Goal: Task Accomplishment & Management: Complete application form

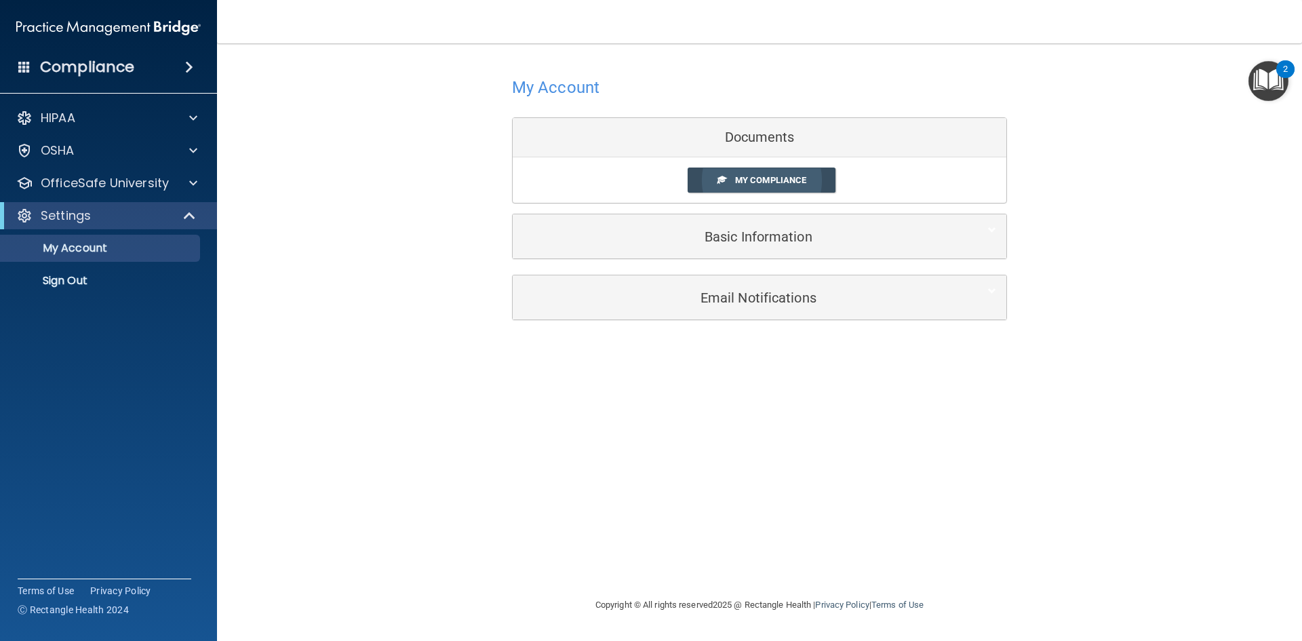
click at [799, 176] on span "My Compliance" at bounding box center [770, 180] width 71 height 10
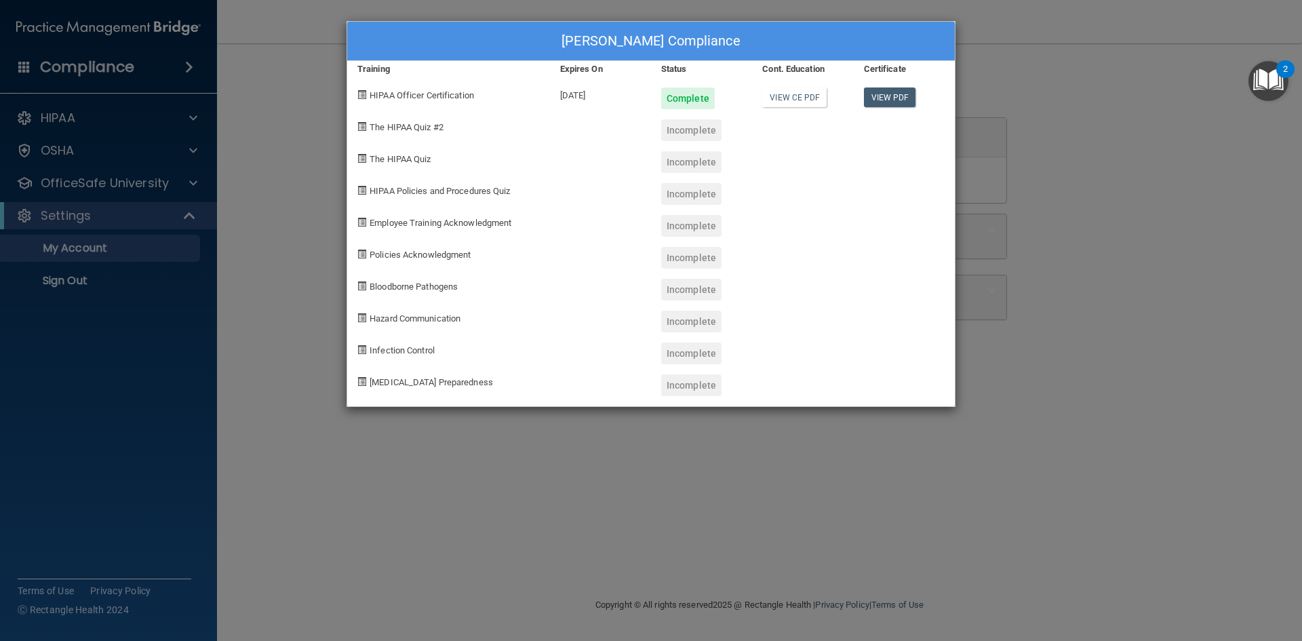
click at [1175, 283] on div "Liezl Andres's Compliance Training Expires On Status Cont. Education Certificat…" at bounding box center [651, 320] width 1302 height 641
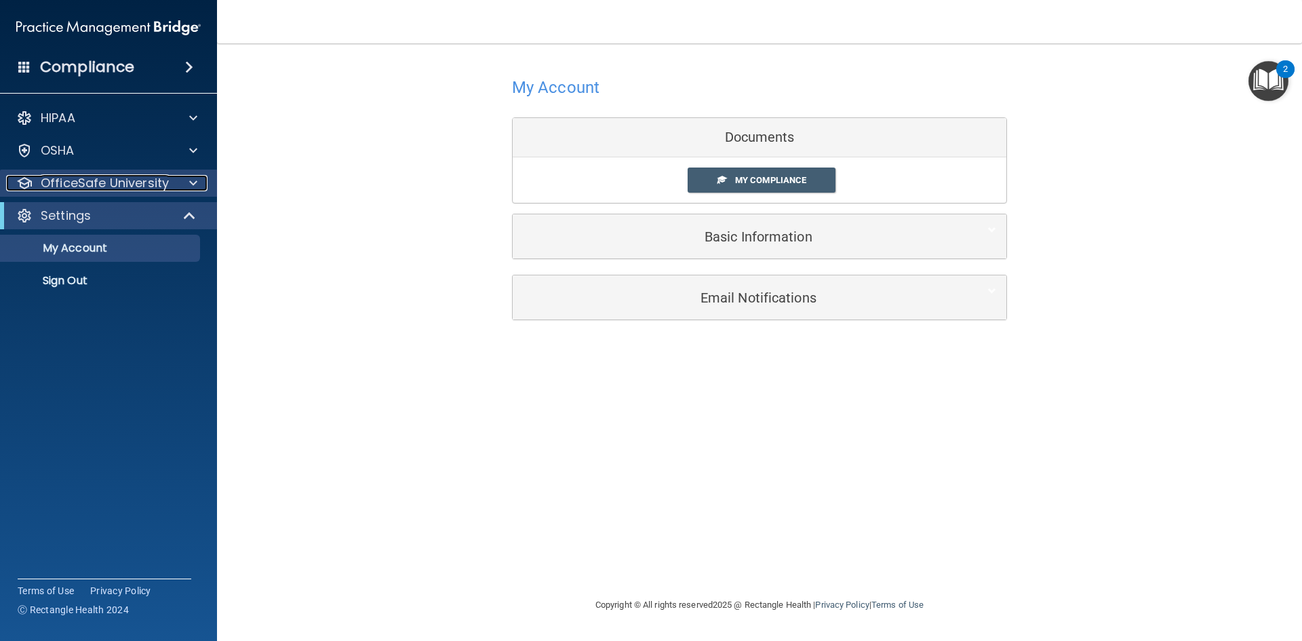
click at [76, 181] on p "OfficeSafe University" at bounding box center [105, 183] width 128 height 16
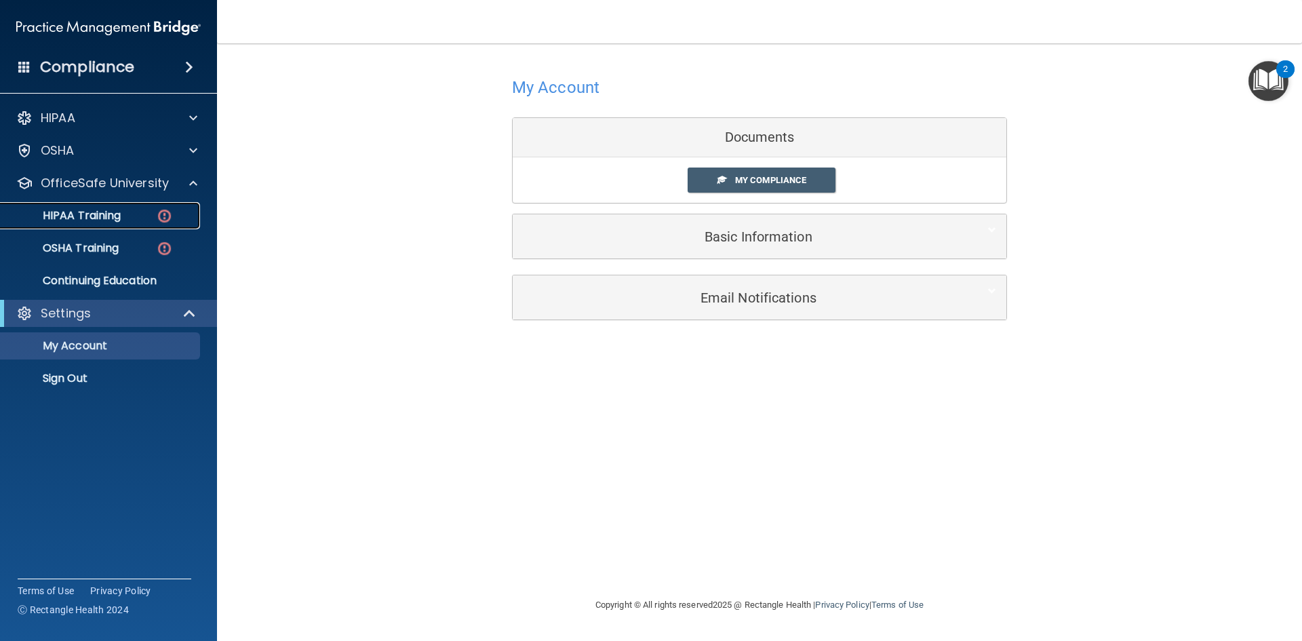
click at [57, 216] on p "HIPAA Training" at bounding box center [65, 216] width 112 height 14
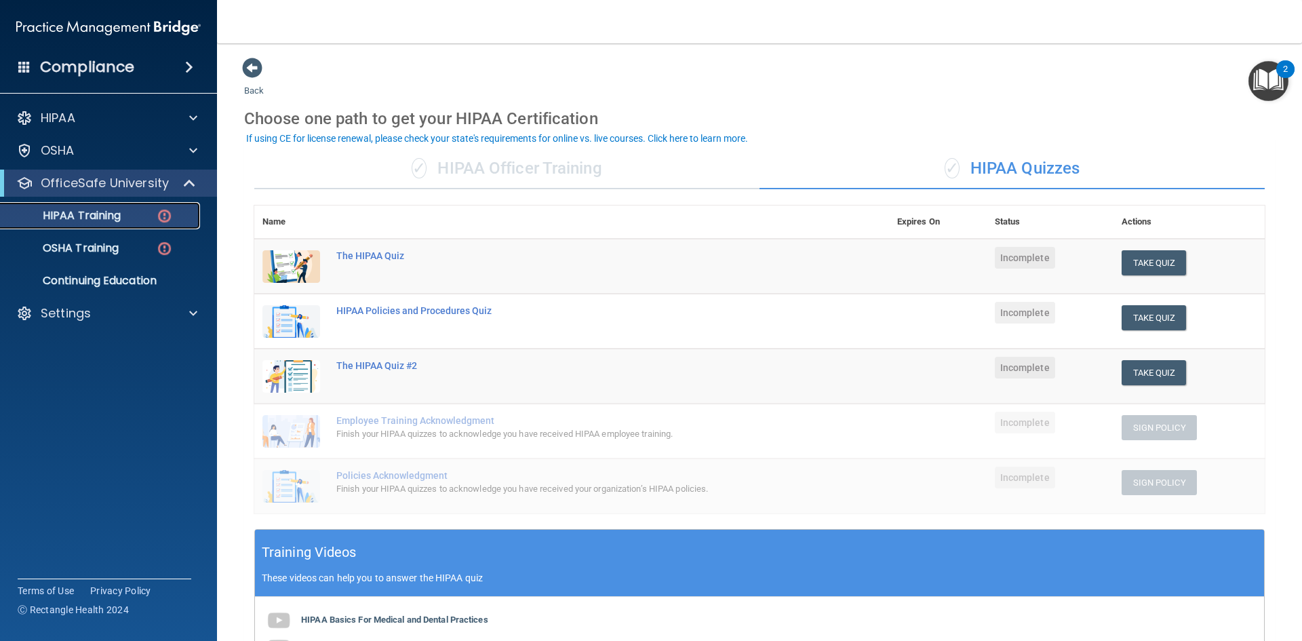
click at [110, 216] on p "HIPAA Training" at bounding box center [65, 216] width 112 height 14
click at [488, 167] on div "✓ HIPAA Officer Training" at bounding box center [506, 169] width 505 height 41
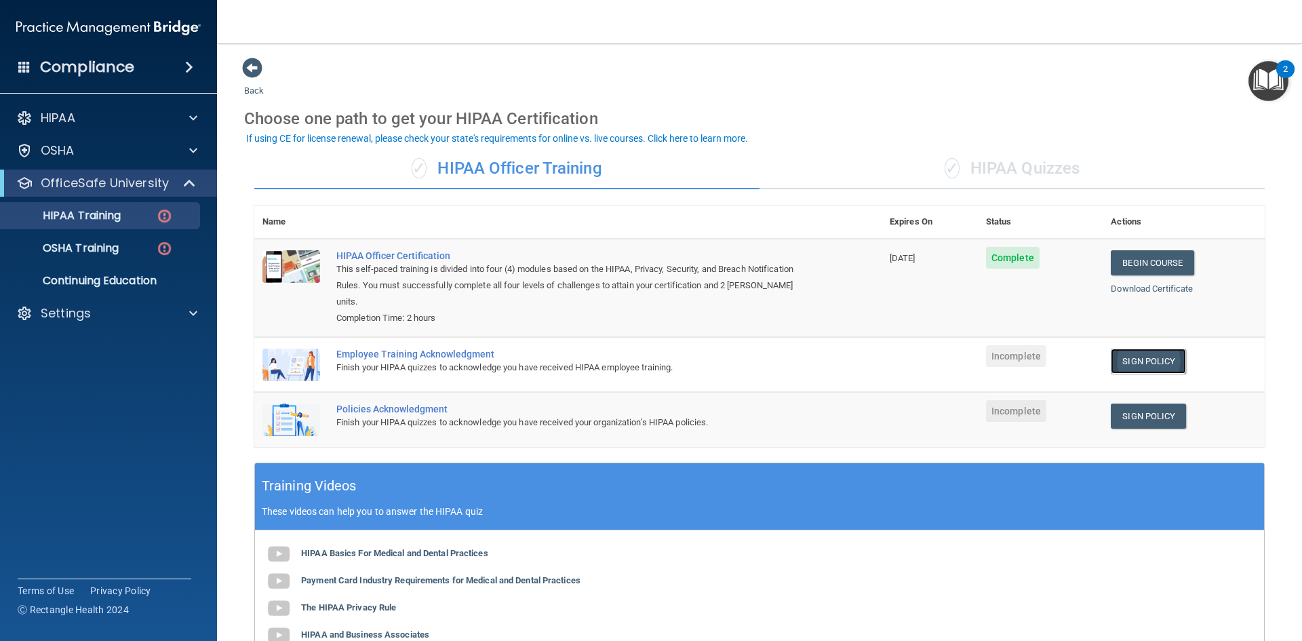
click at [1124, 349] on link "Sign Policy" at bounding box center [1148, 361] width 75 height 25
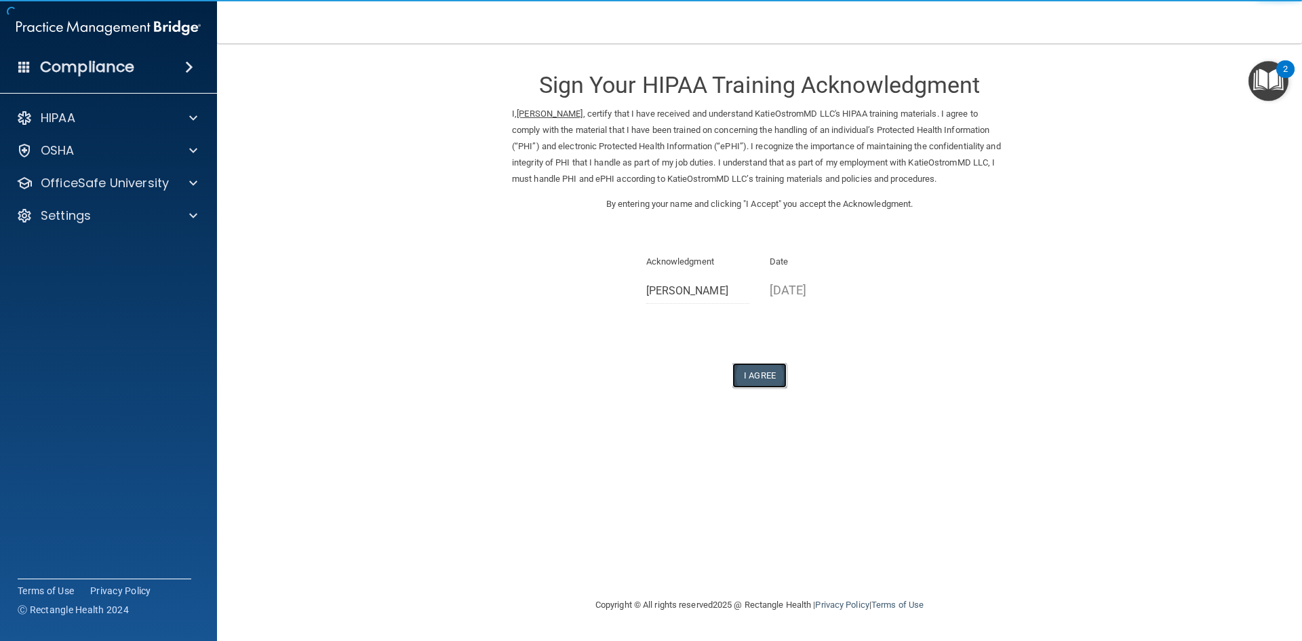
click at [769, 370] on button "I Agree" at bounding box center [759, 375] width 54 height 25
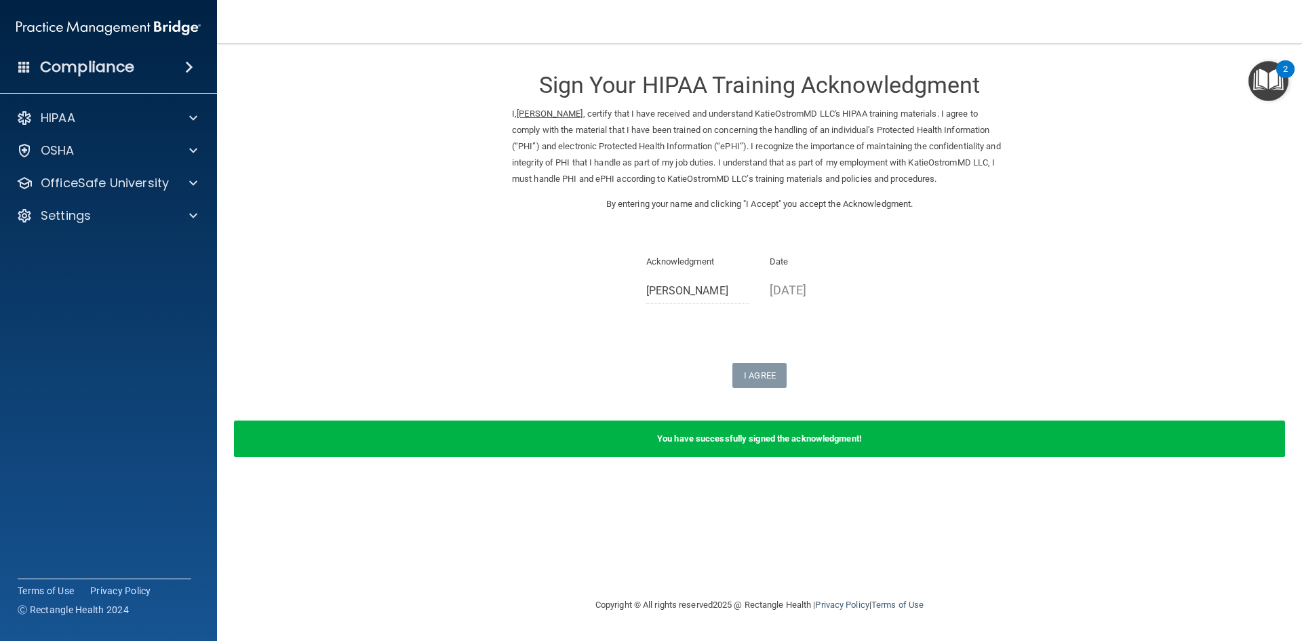
click at [582, 356] on div "Sign Your HIPAA Training Acknowledgment I, Liezl Andres , certify that I have r…" at bounding box center [759, 222] width 495 height 331
click at [1263, 79] on img "Open Resource Center, 2 new notifications" at bounding box center [1269, 81] width 40 height 40
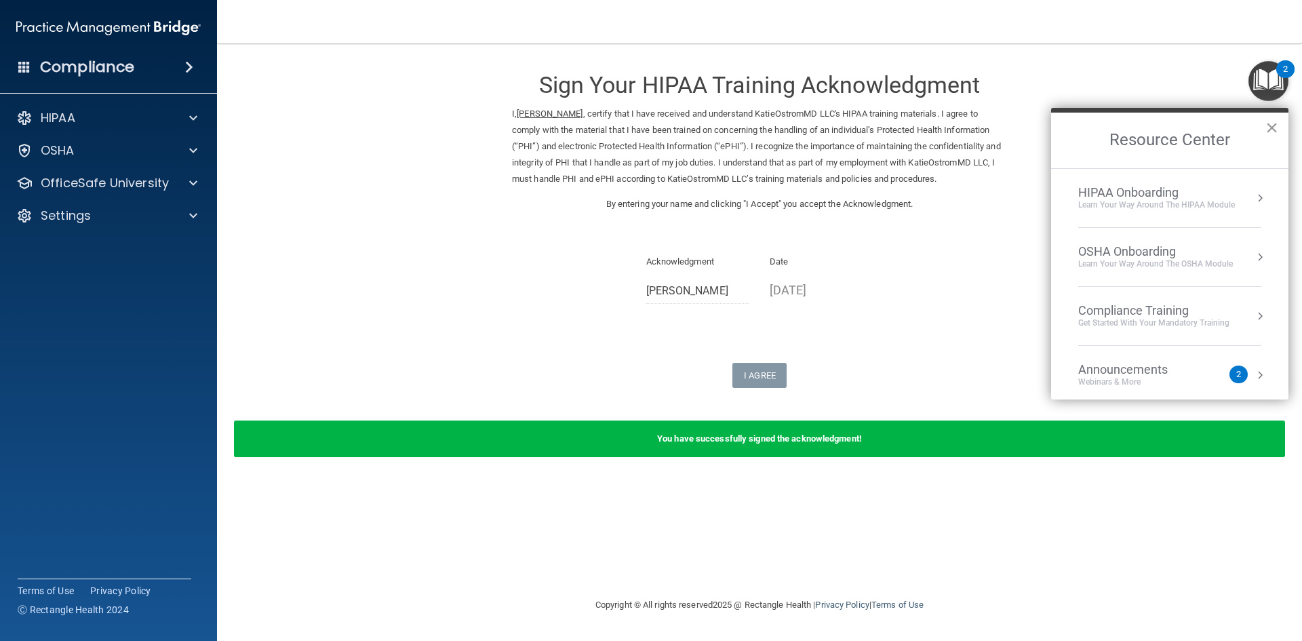
click at [1273, 130] on button "×" at bounding box center [1271, 128] width 13 height 22
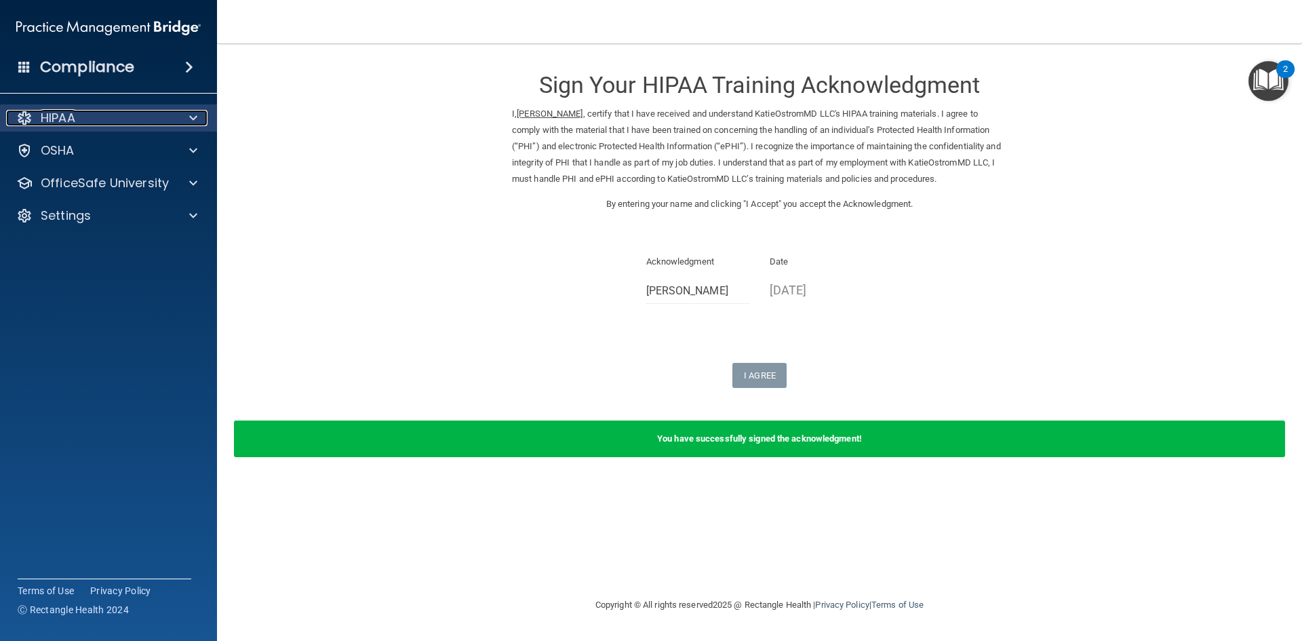
click at [58, 119] on p "HIPAA" at bounding box center [58, 118] width 35 height 16
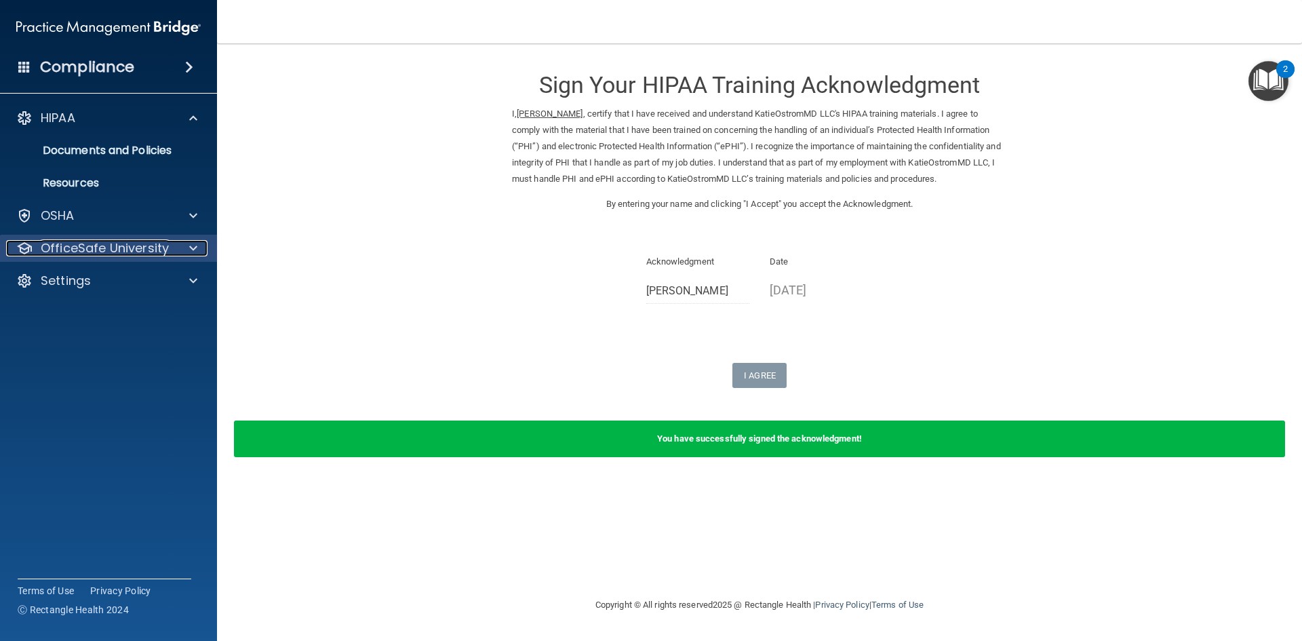
click at [100, 242] on p "OfficeSafe University" at bounding box center [105, 248] width 128 height 16
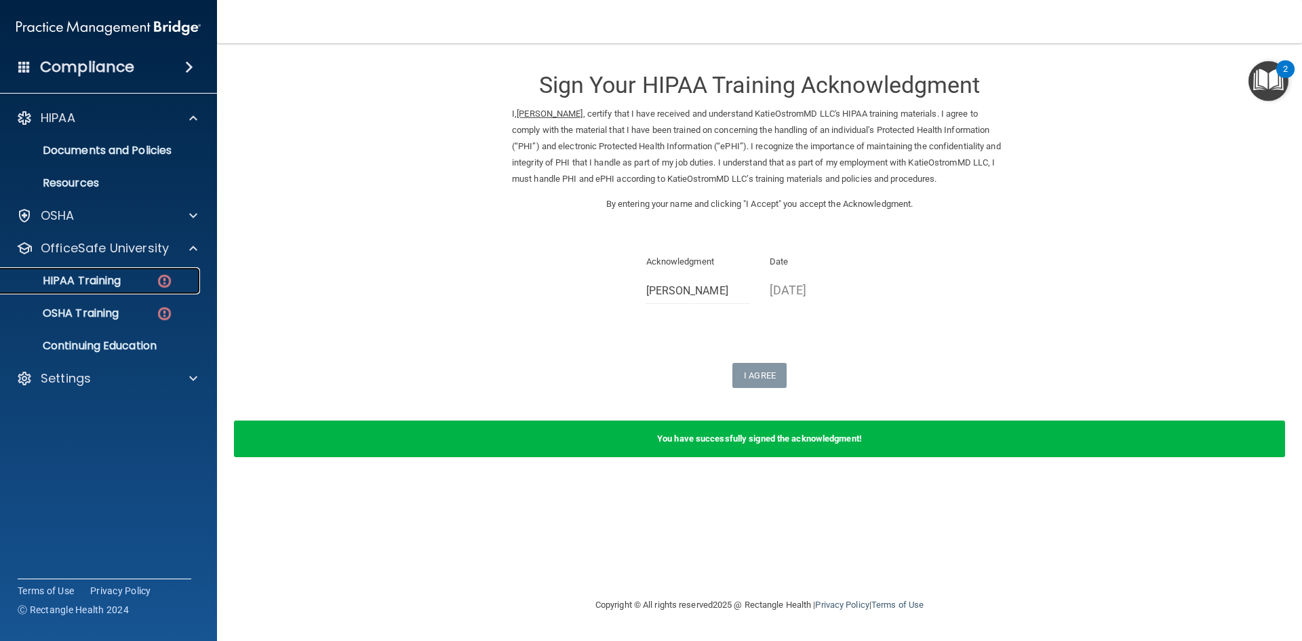
click at [106, 276] on p "HIPAA Training" at bounding box center [65, 281] width 112 height 14
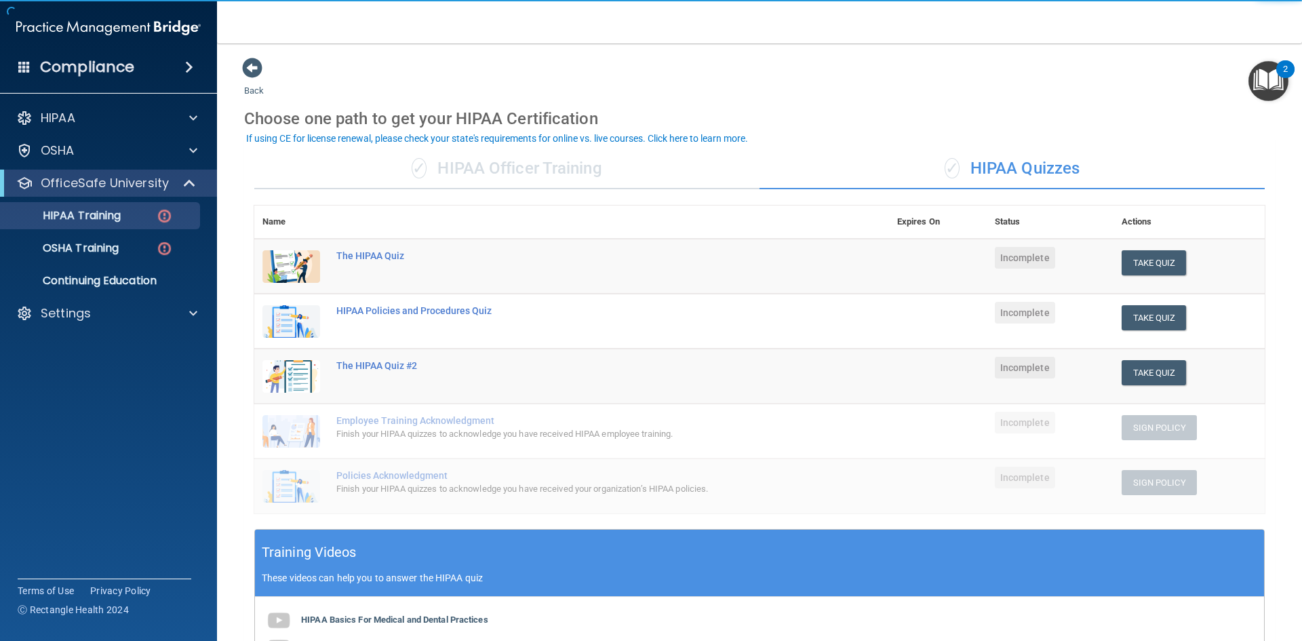
click at [557, 170] on div "✓ HIPAA Officer Training" at bounding box center [506, 169] width 505 height 41
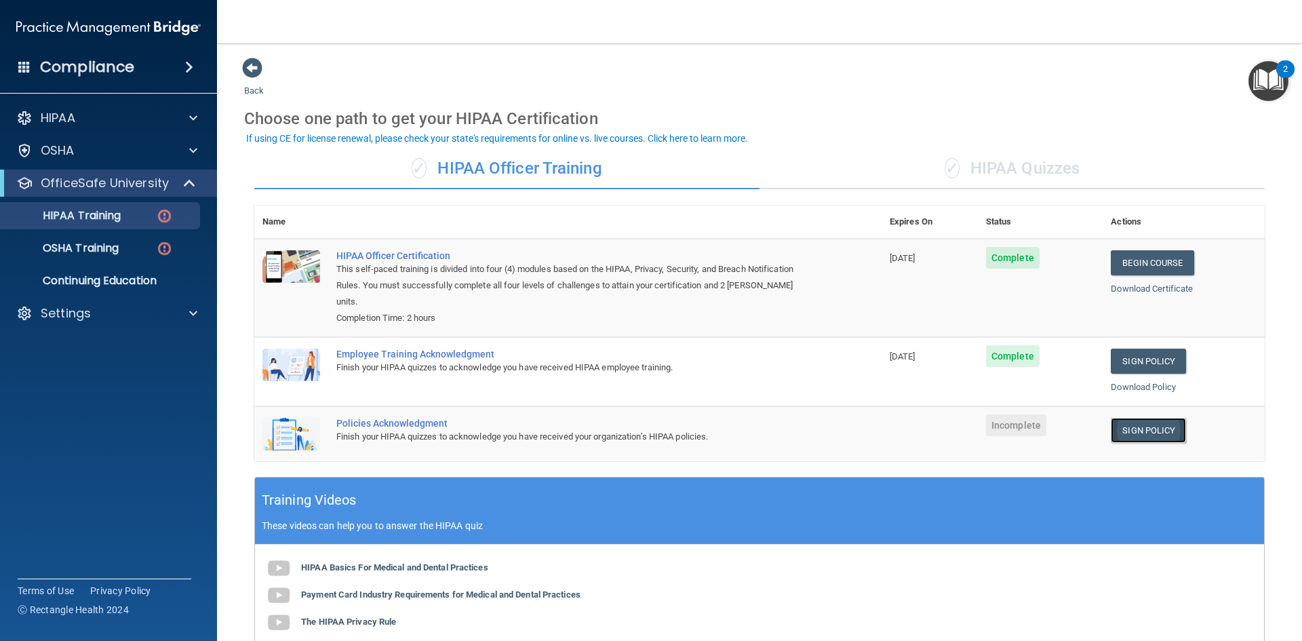
click at [1169, 418] on link "Sign Policy" at bounding box center [1148, 430] width 75 height 25
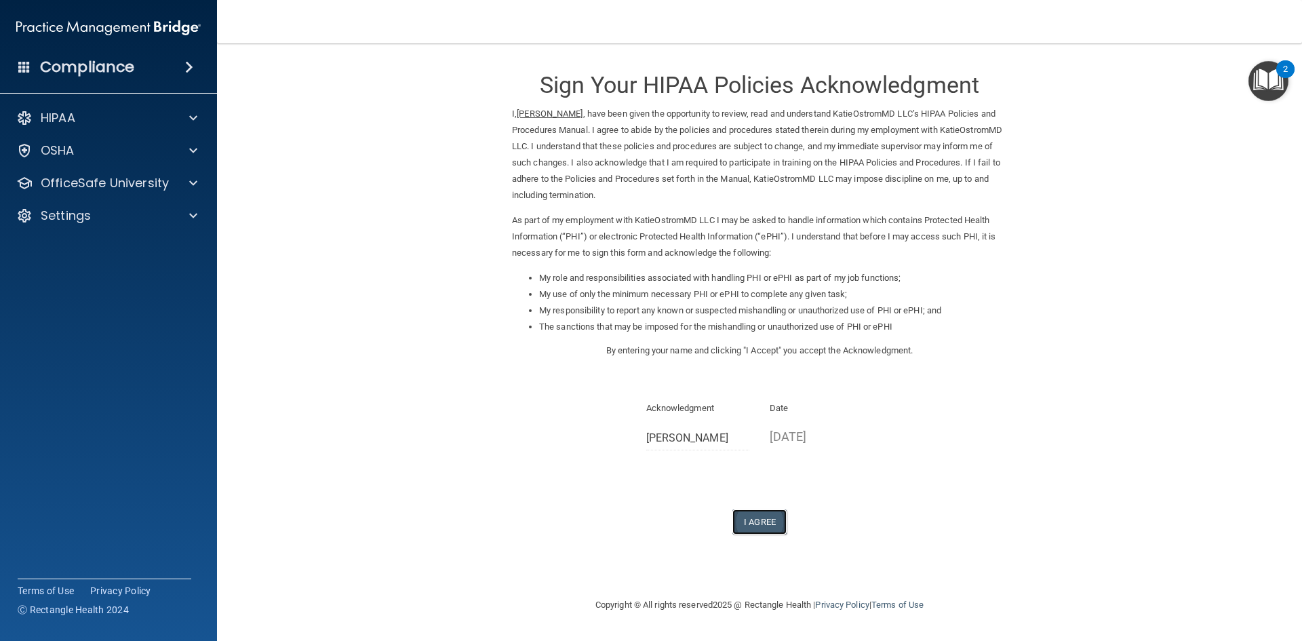
click at [741, 528] on button "I Agree" at bounding box center [759, 521] width 54 height 25
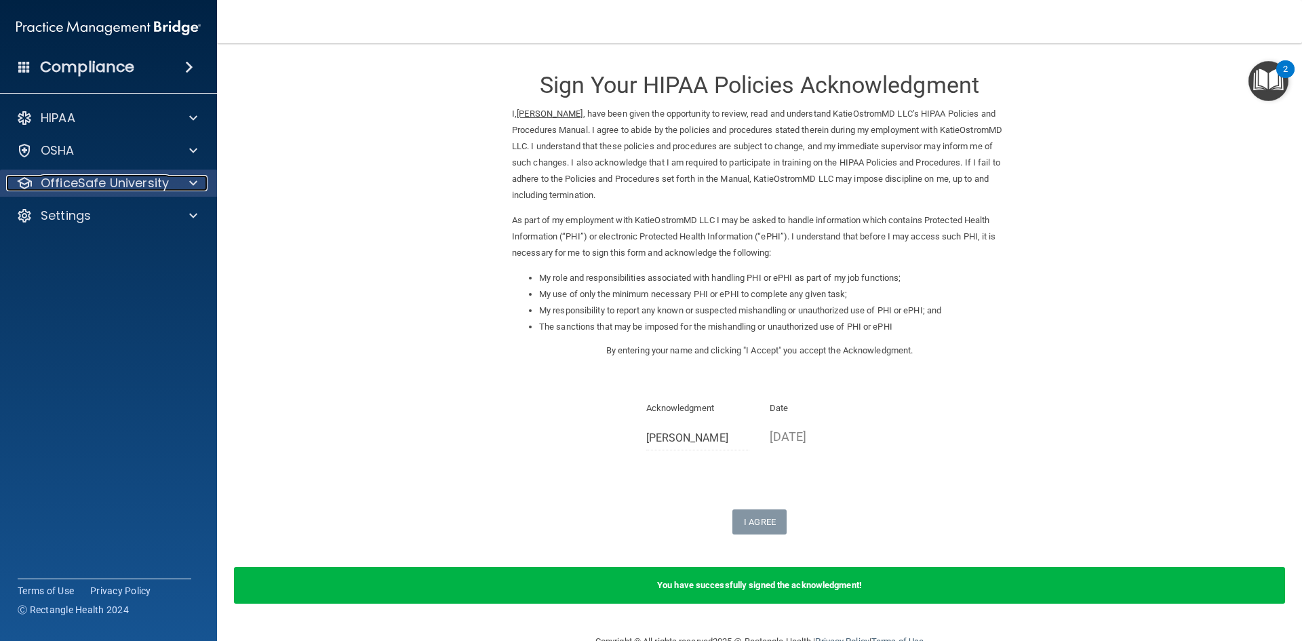
click at [84, 187] on p "OfficeSafe University" at bounding box center [105, 183] width 128 height 16
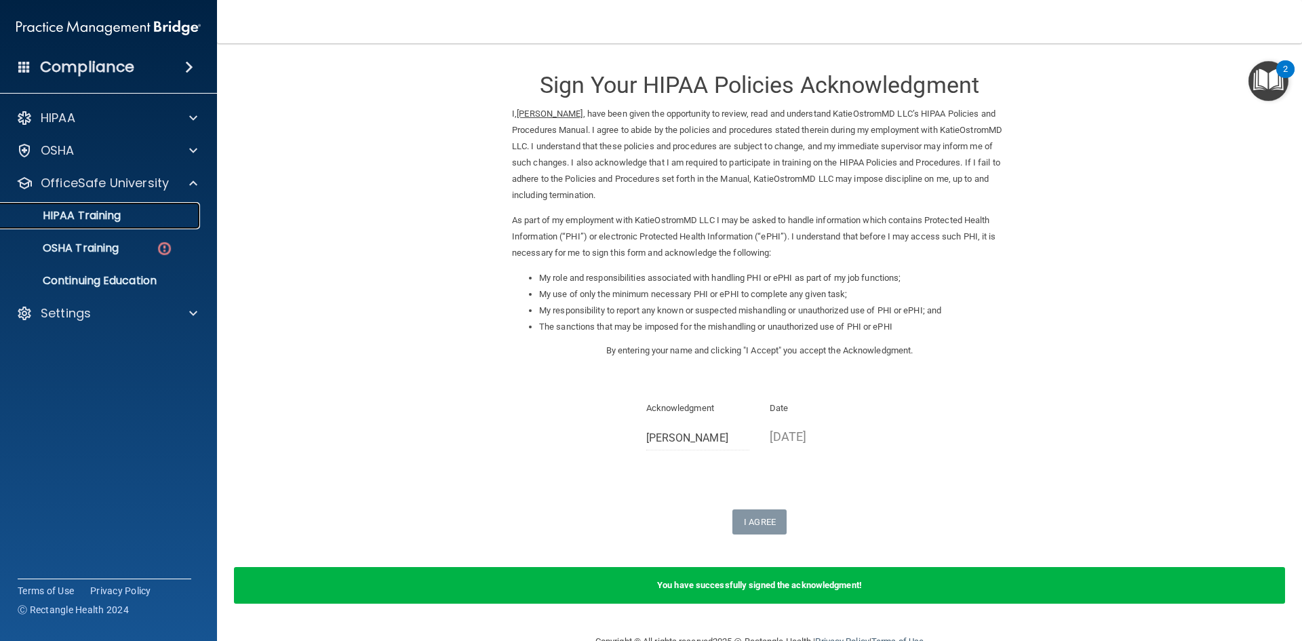
click at [94, 222] on p "HIPAA Training" at bounding box center [65, 216] width 112 height 14
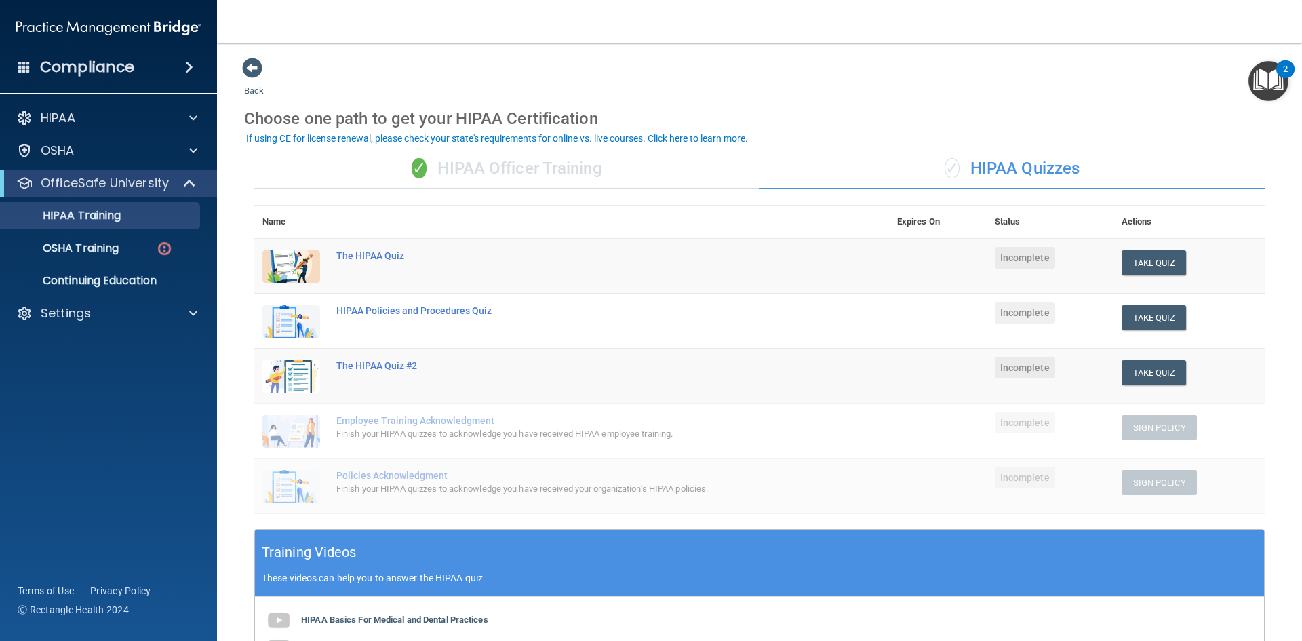
click at [460, 174] on div "✓ HIPAA Officer Training" at bounding box center [506, 169] width 505 height 41
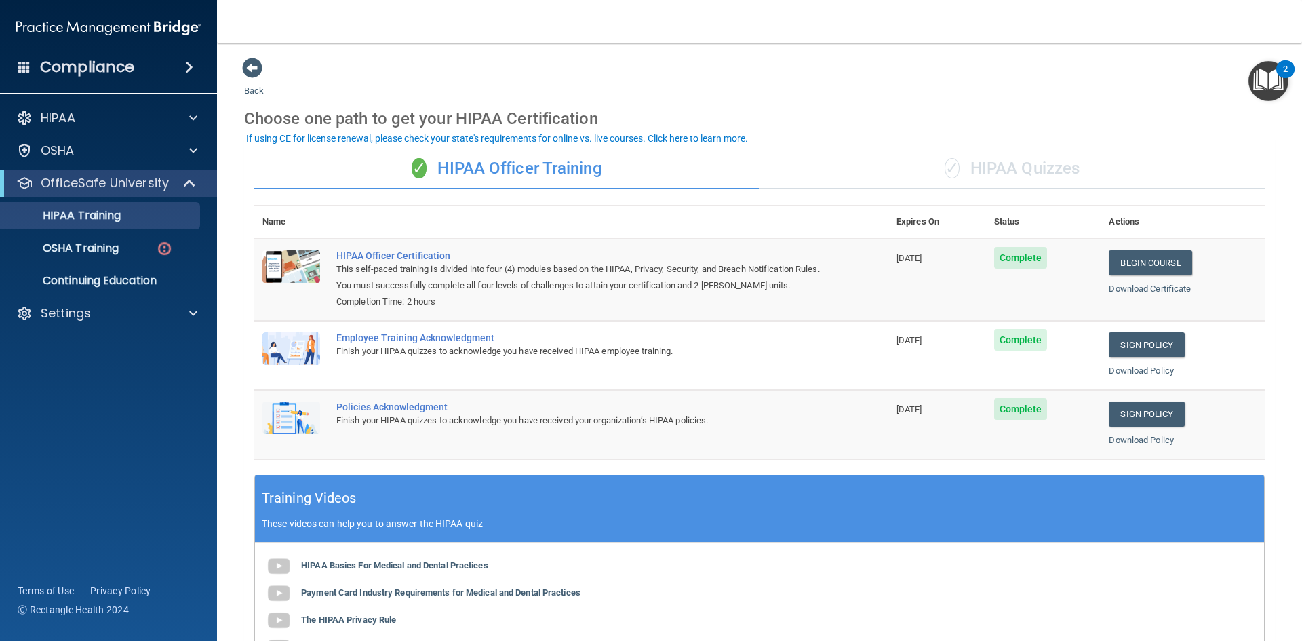
click at [1037, 151] on div "✓ HIPAA Quizzes" at bounding box center [1012, 169] width 505 height 41
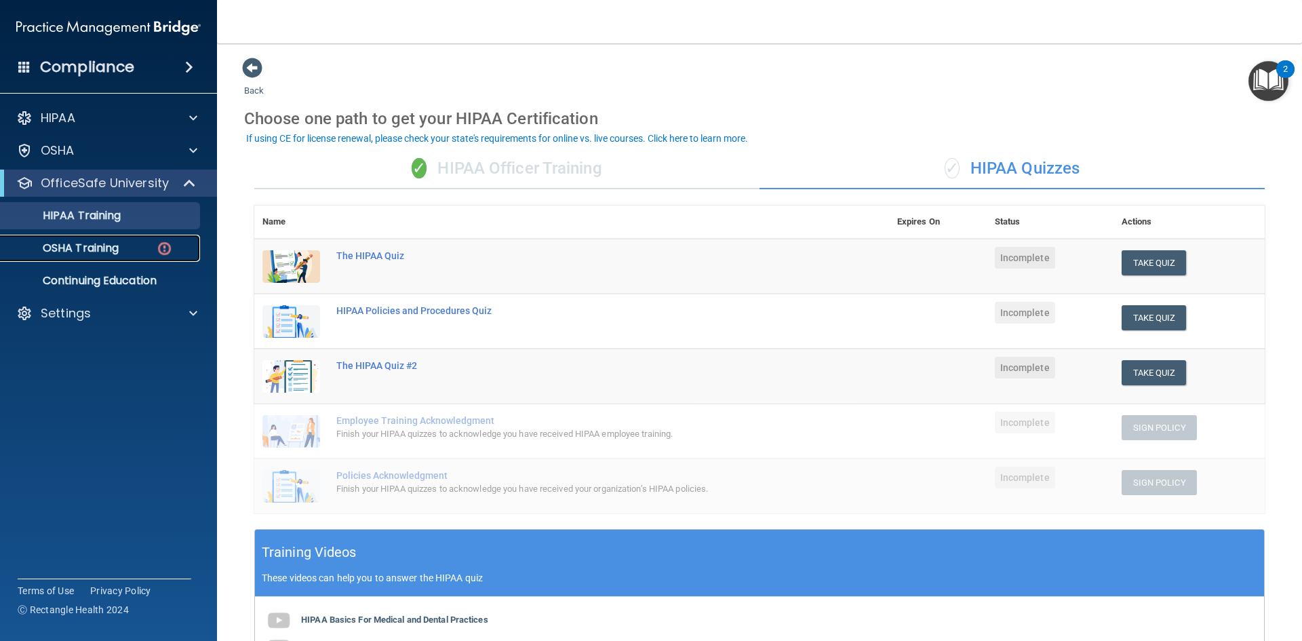
click at [87, 251] on p "OSHA Training" at bounding box center [64, 248] width 110 height 14
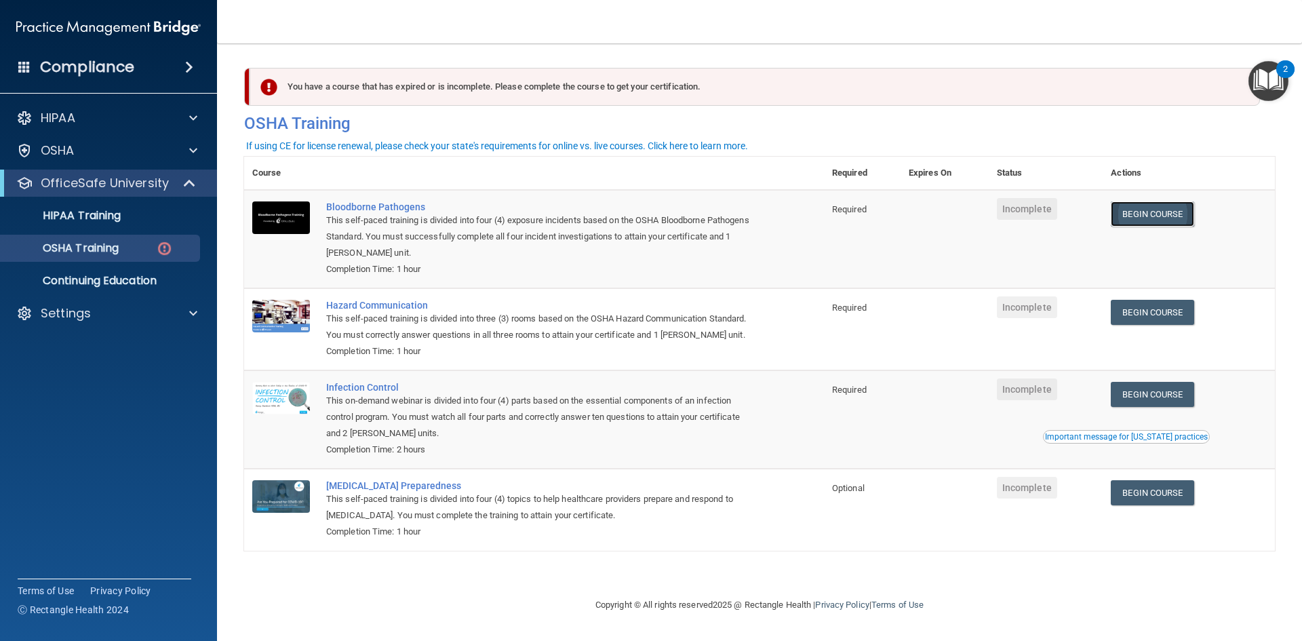
click at [1189, 216] on link "Begin Course" at bounding box center [1152, 213] width 83 height 25
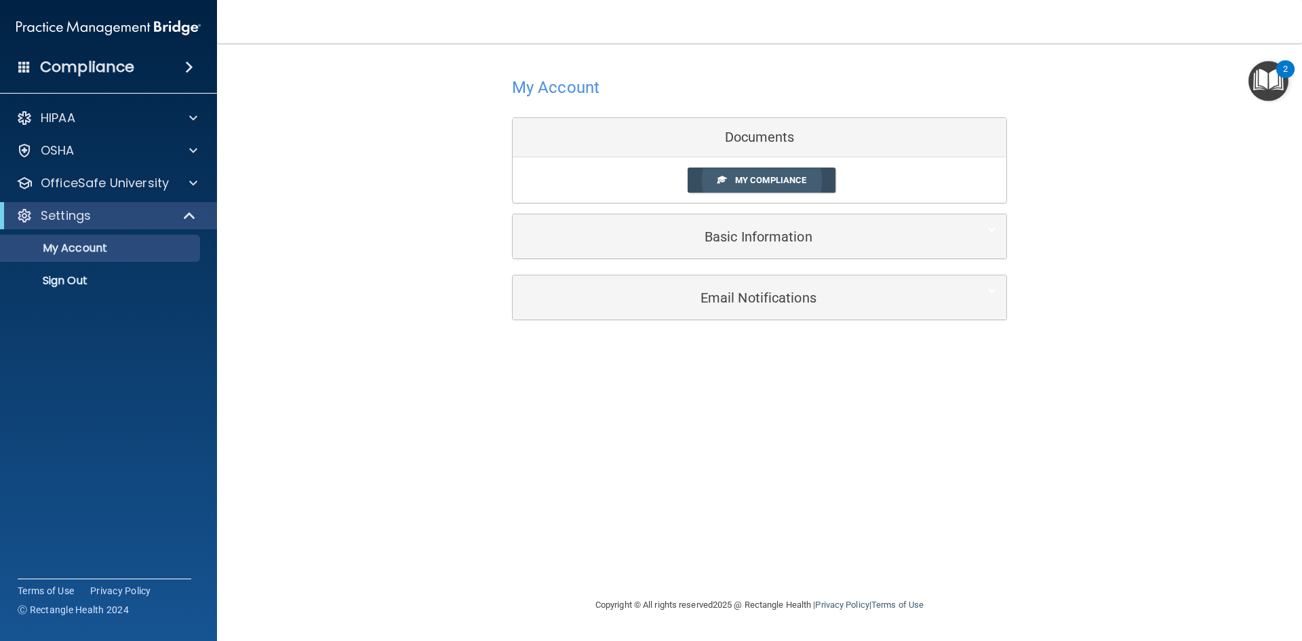
click at [776, 184] on span "My Compliance" at bounding box center [770, 180] width 71 height 10
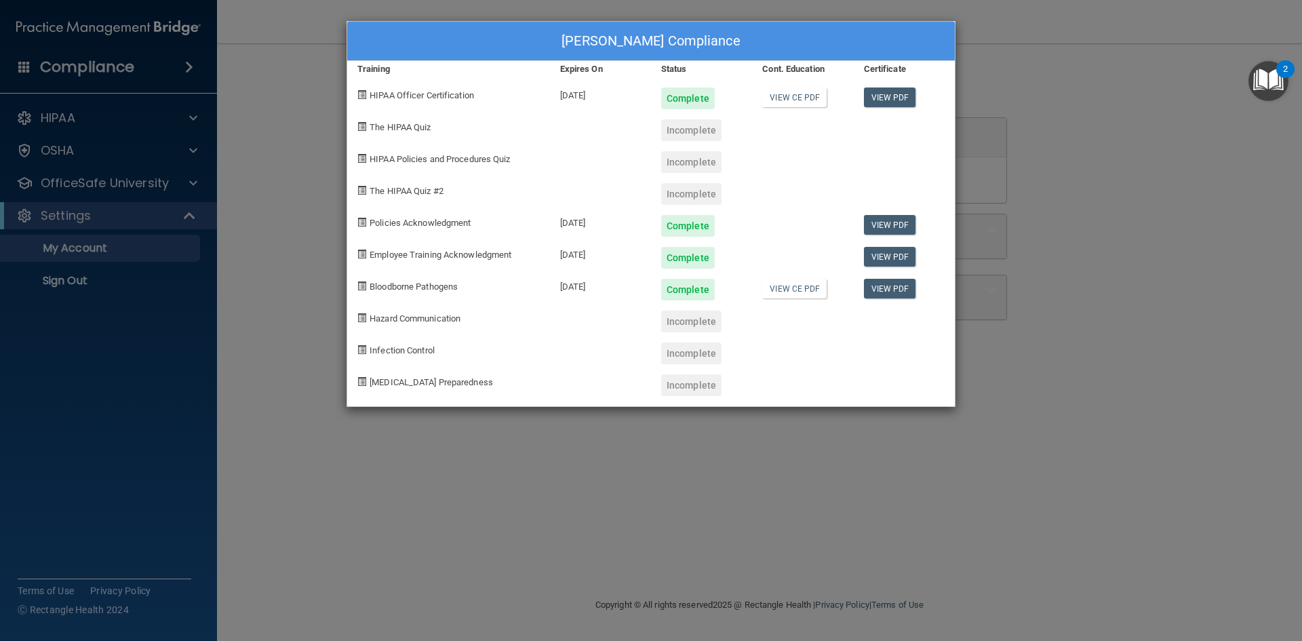
click at [274, 250] on div "Liezl Andres's Compliance Training Expires On Status Cont. Education Certificat…" at bounding box center [651, 320] width 1302 height 641
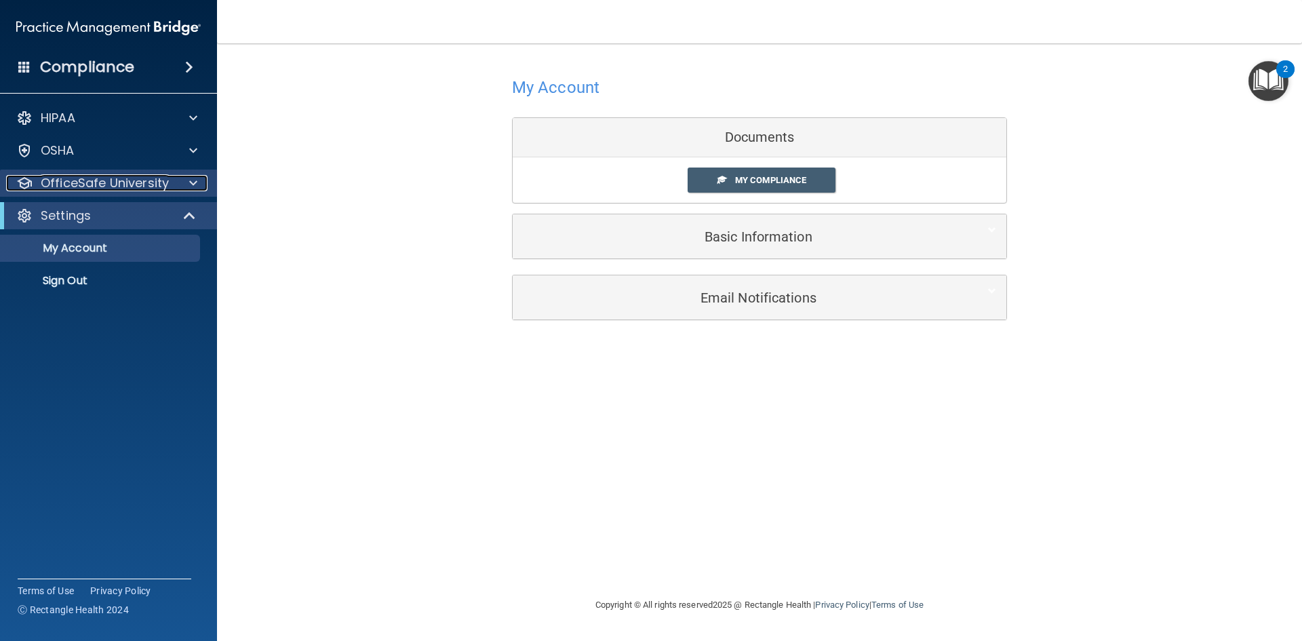
click at [89, 182] on p "OfficeSafe University" at bounding box center [105, 183] width 128 height 16
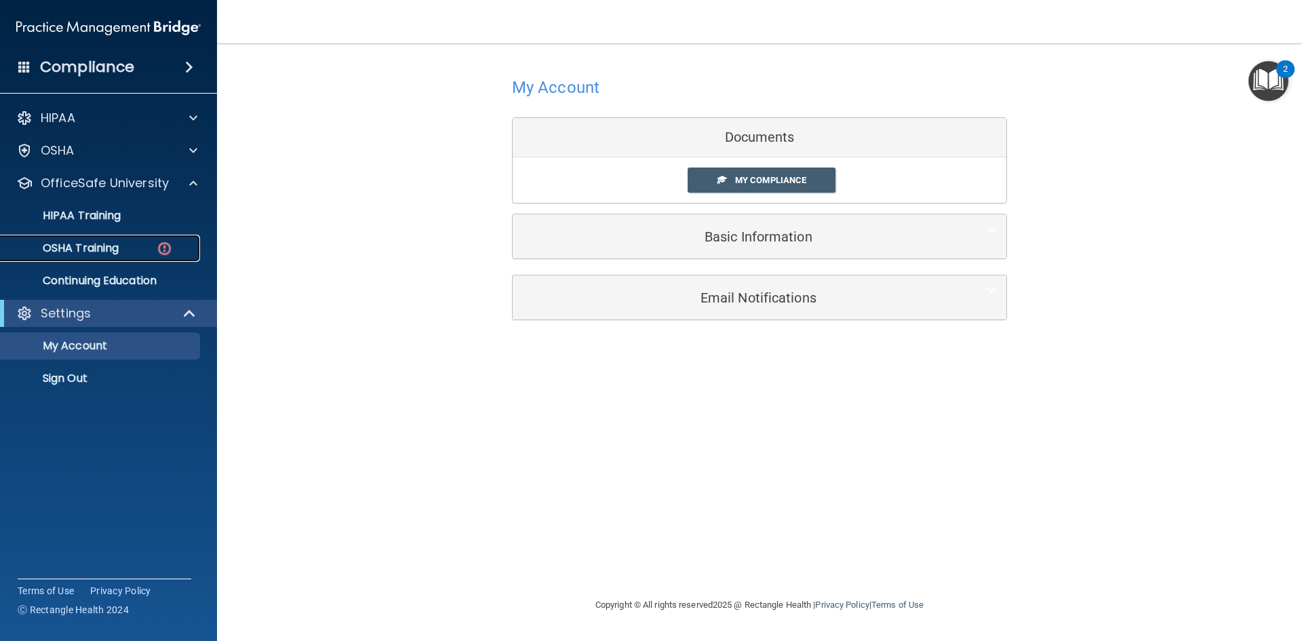
click at [98, 248] on p "OSHA Training" at bounding box center [64, 248] width 110 height 14
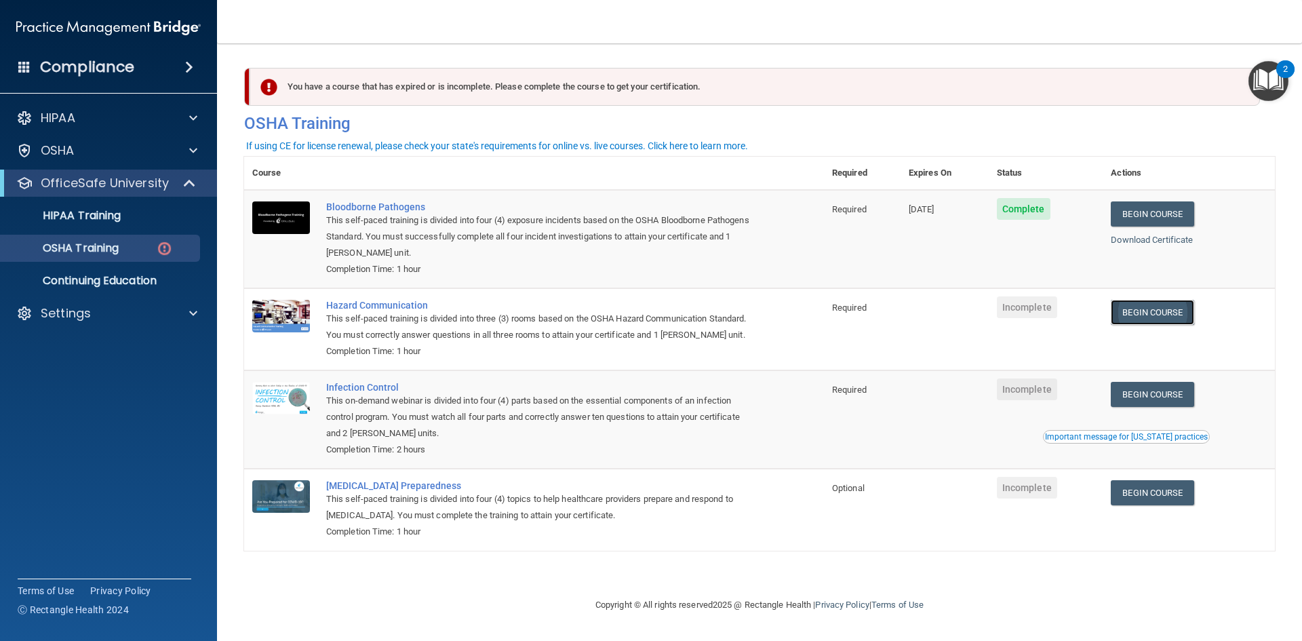
click at [1170, 312] on link "Begin Course" at bounding box center [1152, 312] width 83 height 25
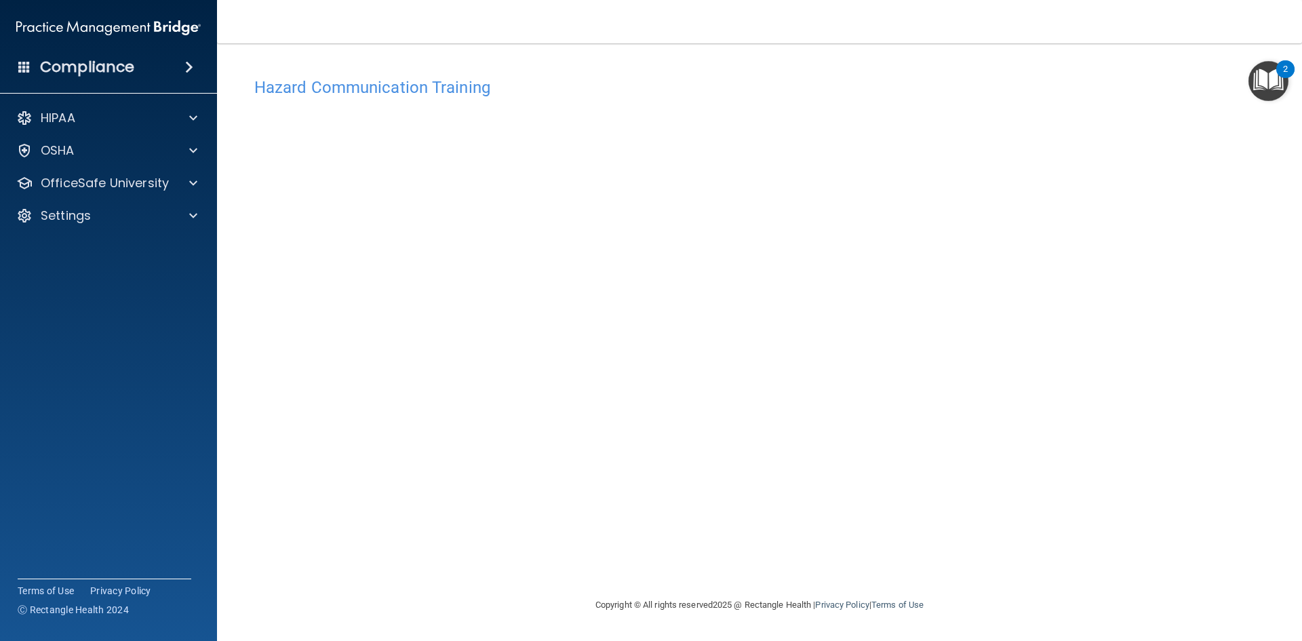
click at [462, 588] on footer "Copyright © All rights reserved 2025 @ Rectangle Health | Privacy Policy | Term…" at bounding box center [759, 605] width 1031 height 44
